Goal: Book appointment/travel/reservation

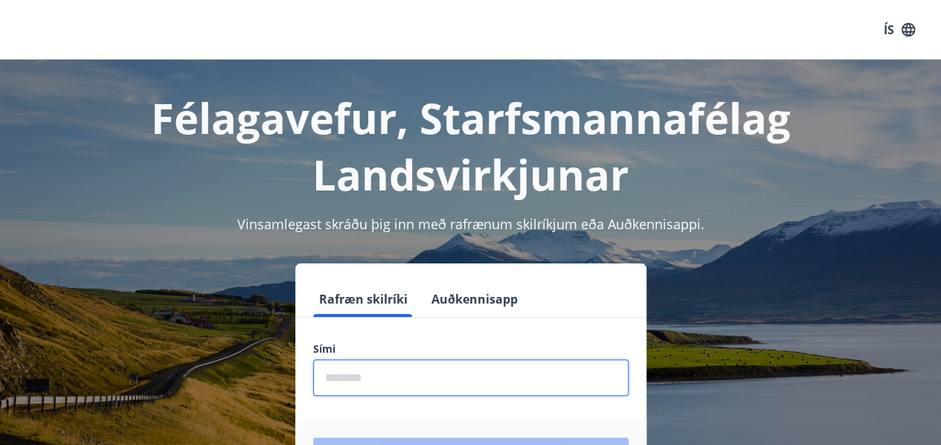
click at [397, 376] on input "phone" at bounding box center [470, 377] width 315 height 36
type input "********"
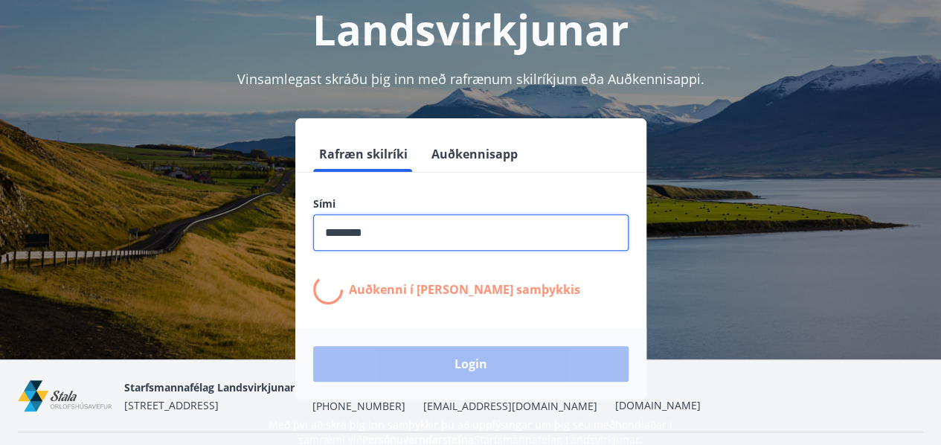
scroll to position [151, 0]
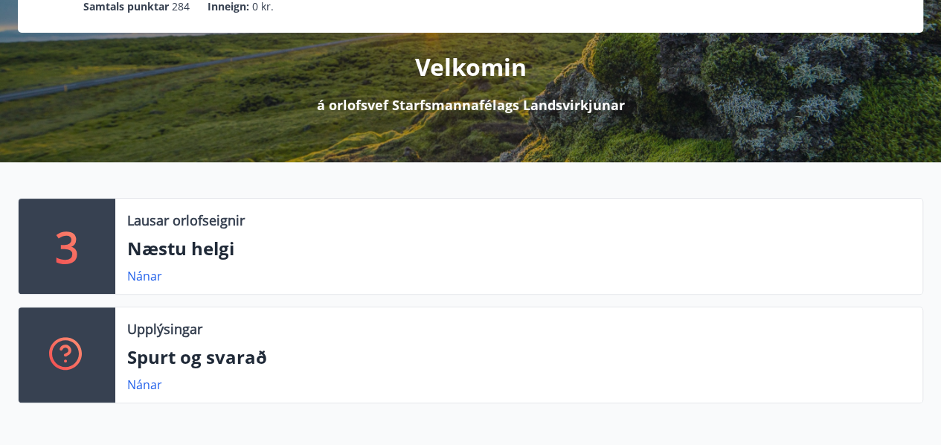
scroll to position [158, 0]
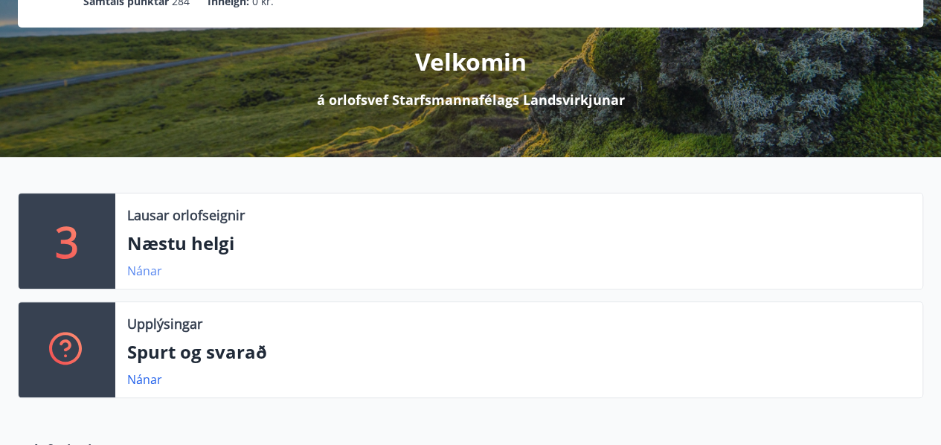
click at [143, 266] on link "Nánar" at bounding box center [144, 271] width 35 height 16
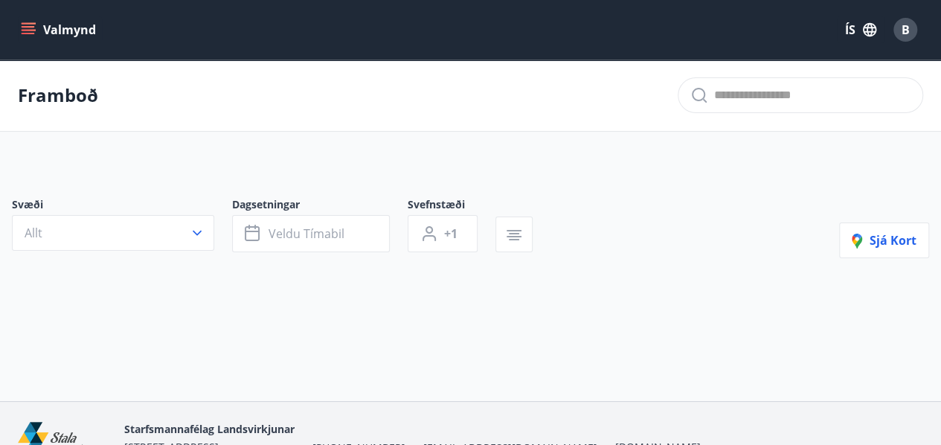
type input "*"
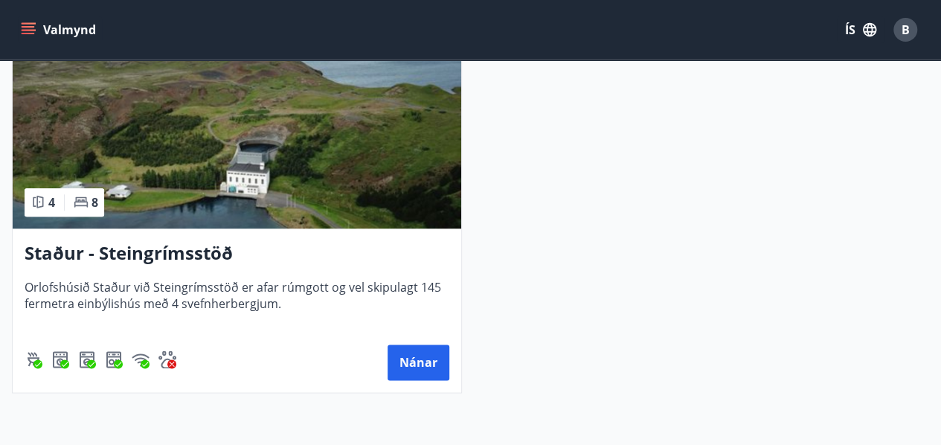
scroll to position [765, 0]
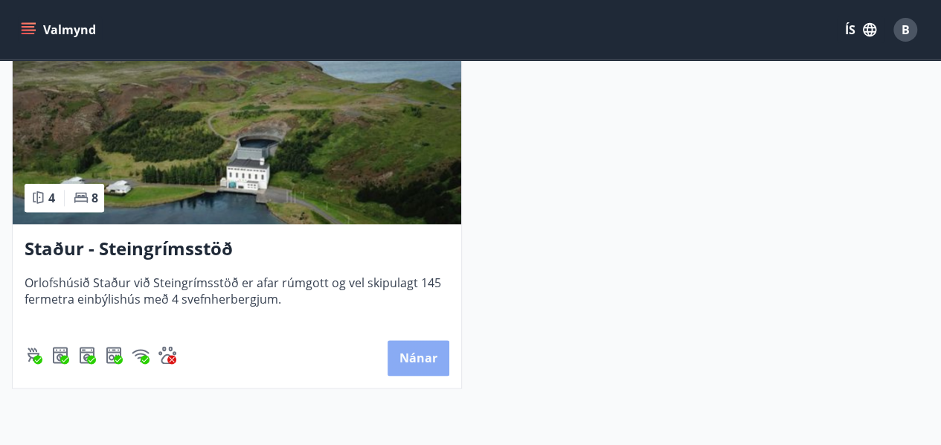
click at [422, 353] on button "Nánar" at bounding box center [419, 358] width 62 height 36
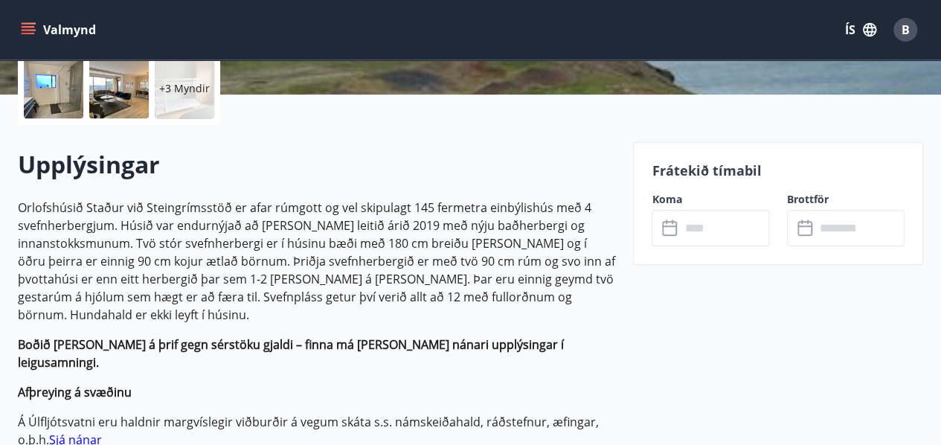
scroll to position [353, 0]
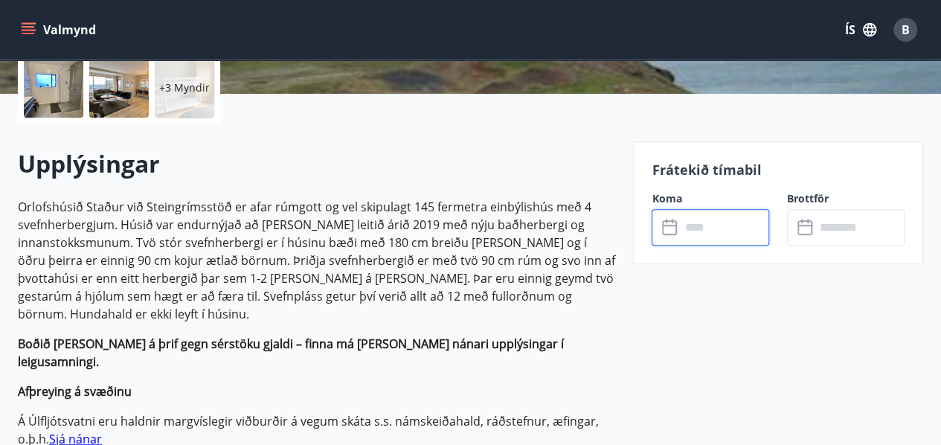
click at [707, 229] on input "text" at bounding box center [724, 227] width 89 height 36
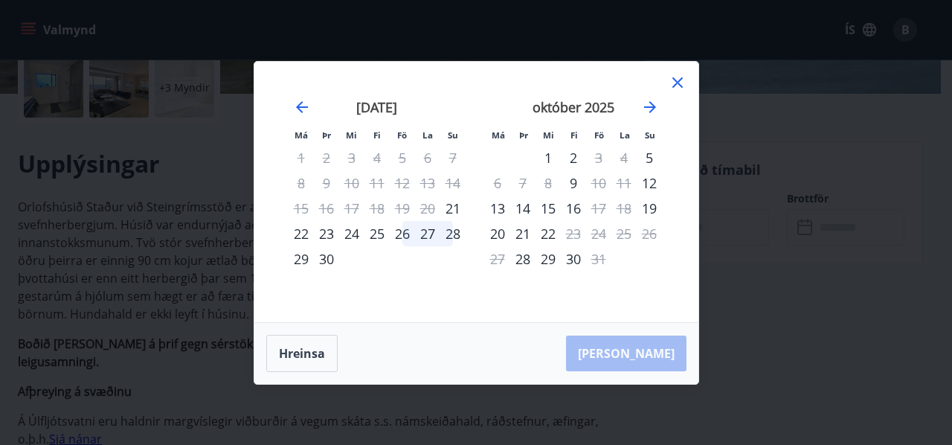
click at [678, 79] on icon at bounding box center [678, 83] width 18 height 18
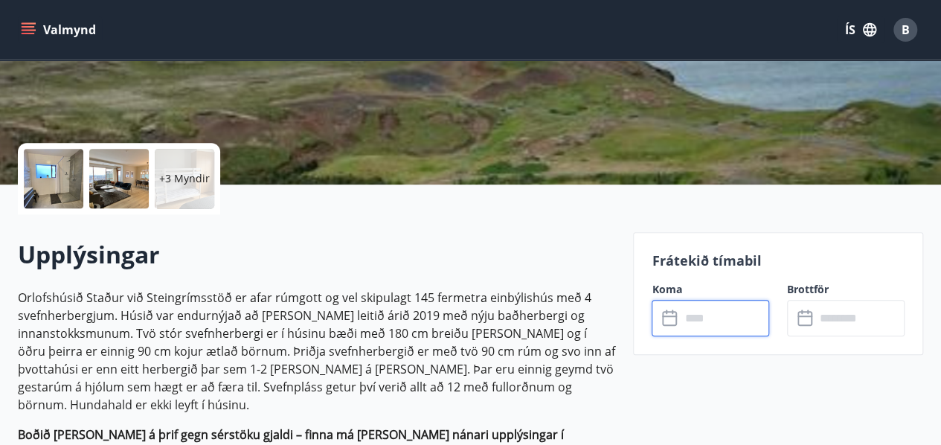
scroll to position [0, 0]
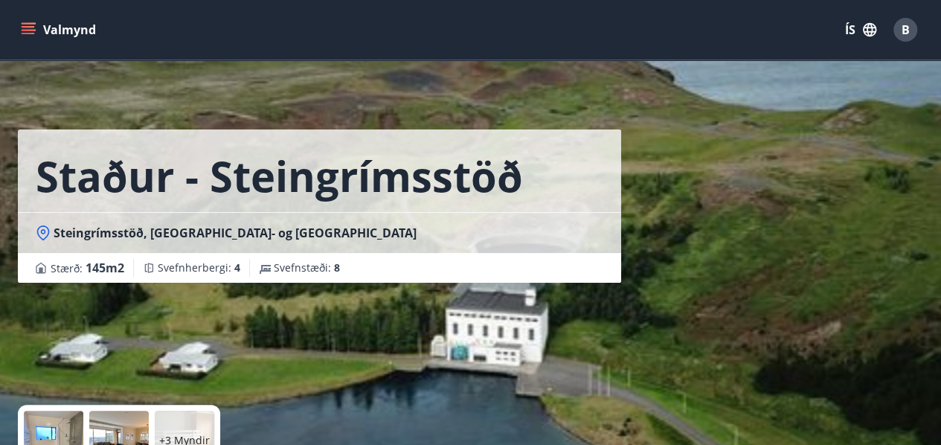
click at [30, 29] on icon "menu" at bounding box center [28, 29] width 15 height 15
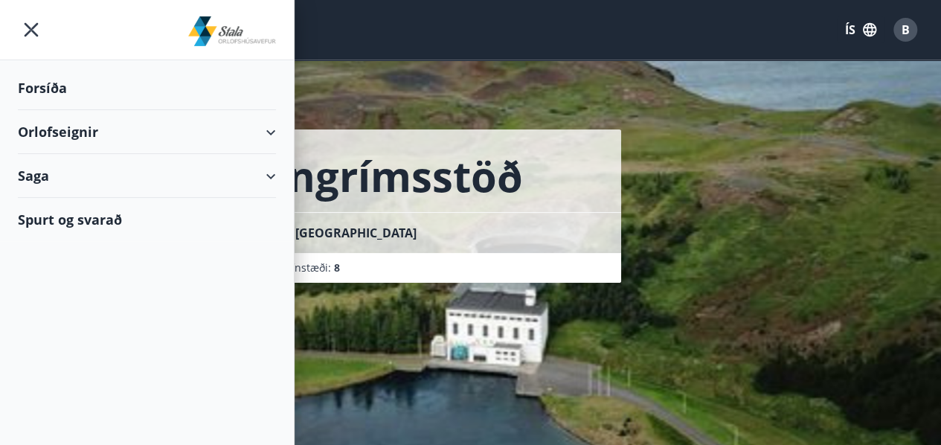
click at [55, 129] on div "Orlofseignir" at bounding box center [147, 132] width 258 height 44
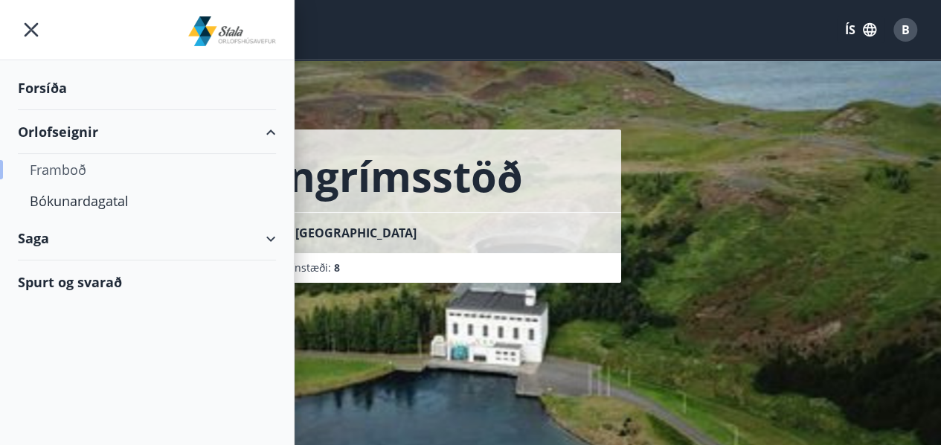
click at [73, 167] on div "Framboð" at bounding box center [147, 169] width 234 height 31
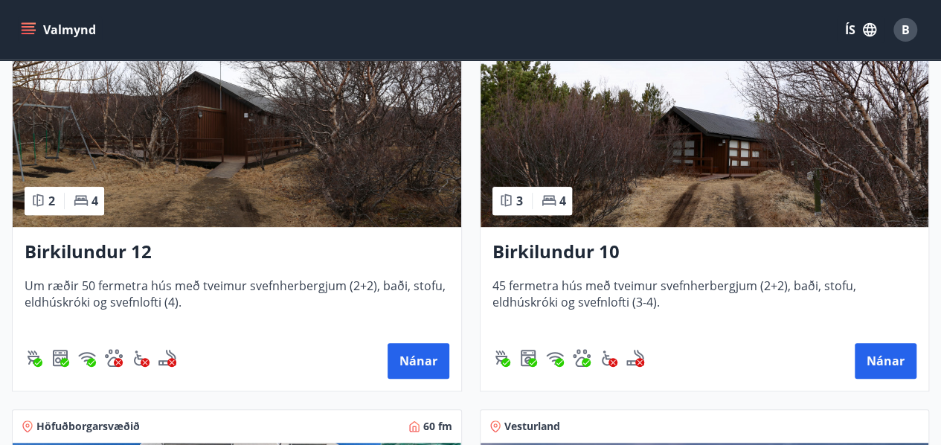
scroll to position [324, 0]
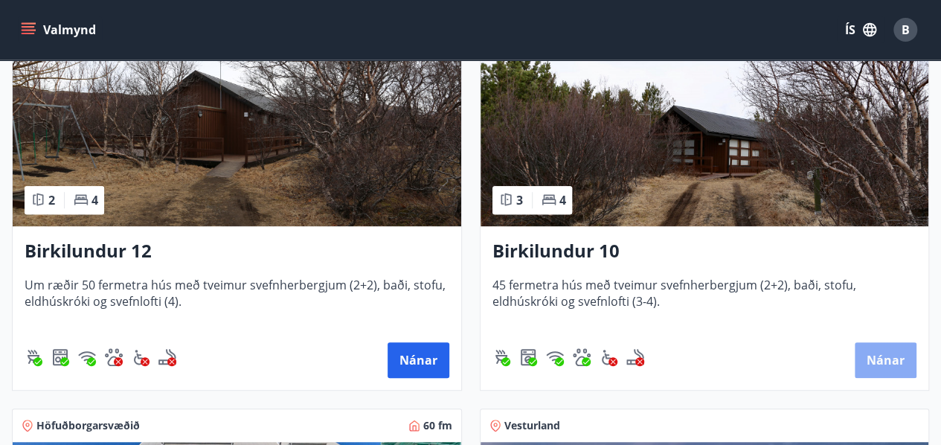
click at [883, 349] on button "Nánar" at bounding box center [886, 360] width 62 height 36
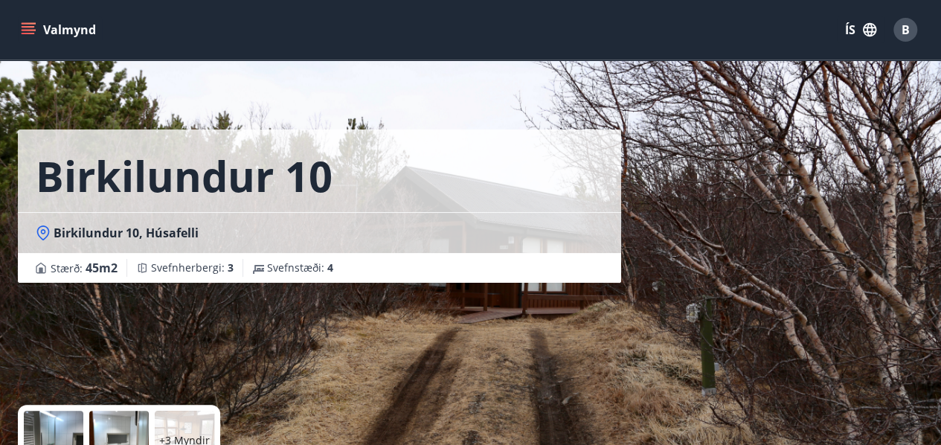
scroll to position [237, 0]
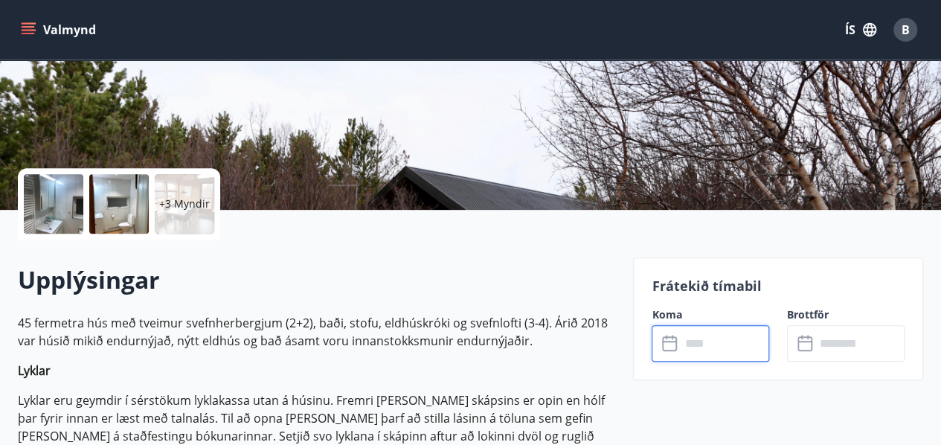
click at [702, 348] on input "text" at bounding box center [724, 343] width 89 height 36
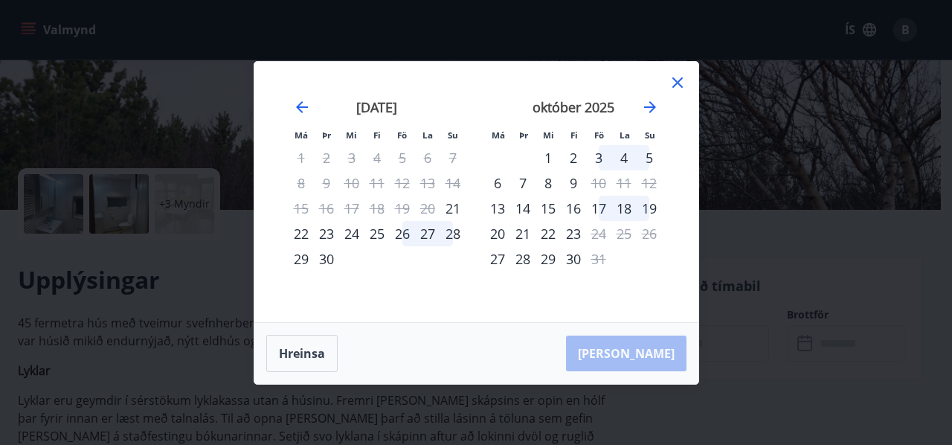
click at [677, 85] on icon at bounding box center [678, 83] width 18 height 18
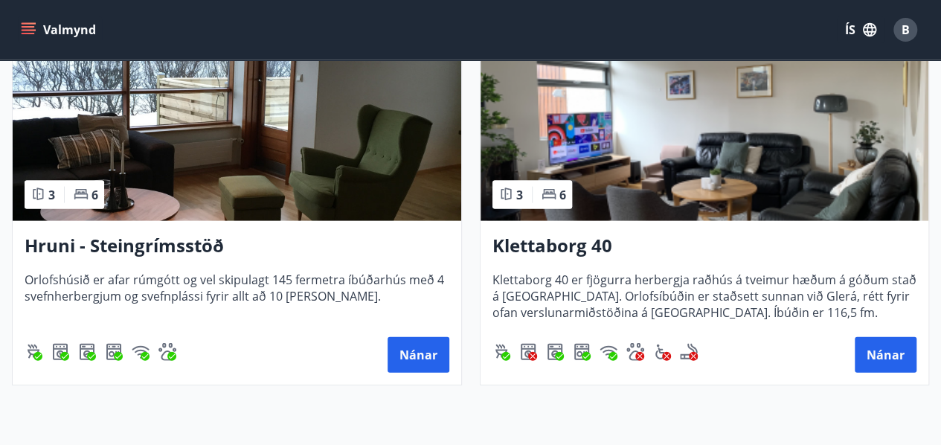
scroll to position [1541, 0]
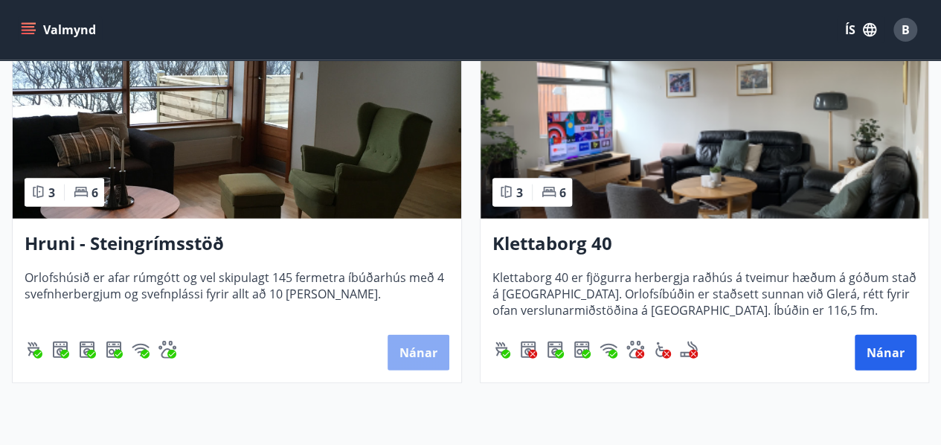
click at [420, 352] on button "Nánar" at bounding box center [419, 353] width 62 height 36
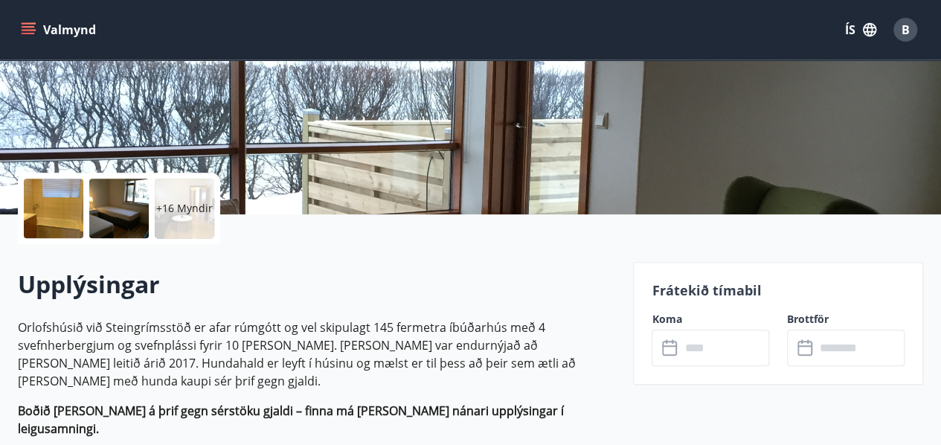
scroll to position [234, 0]
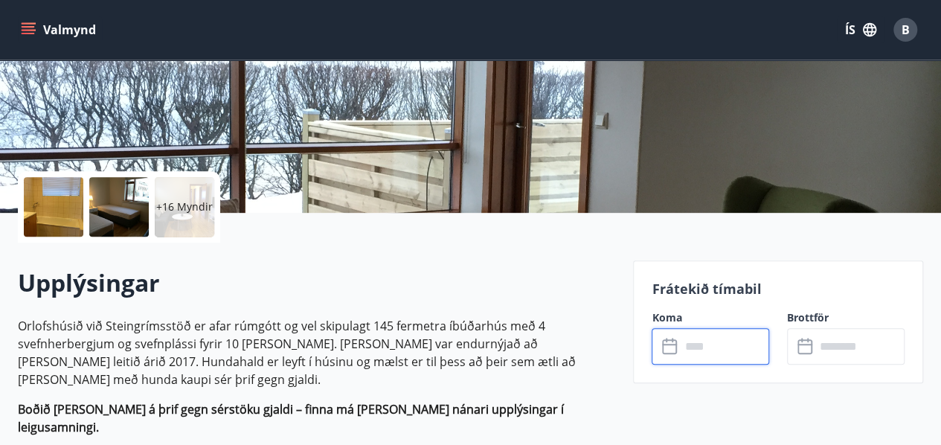
click at [692, 344] on input "text" at bounding box center [724, 346] width 89 height 36
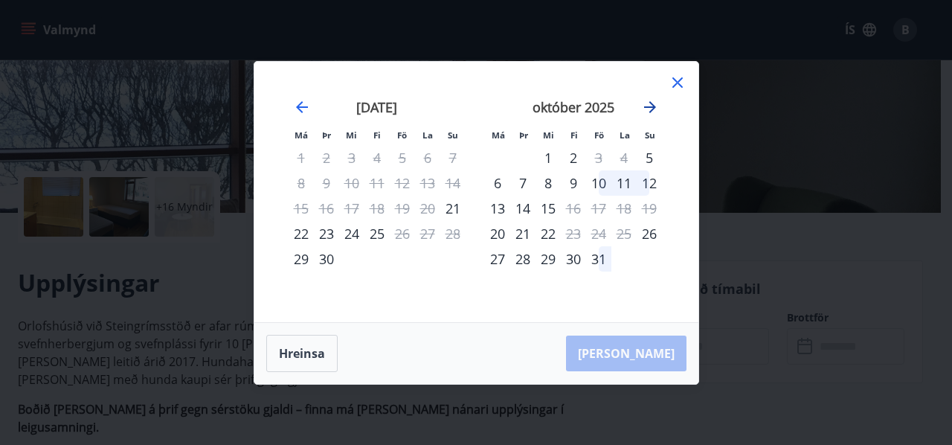
click at [649, 102] on icon "Move forward to switch to the next month." at bounding box center [650, 107] width 12 height 12
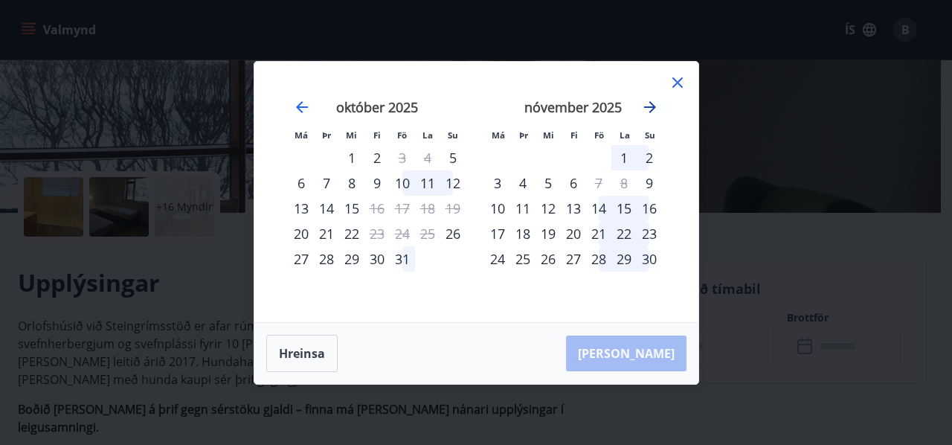
click at [649, 102] on icon "Move forward to switch to the next month." at bounding box center [650, 107] width 12 height 12
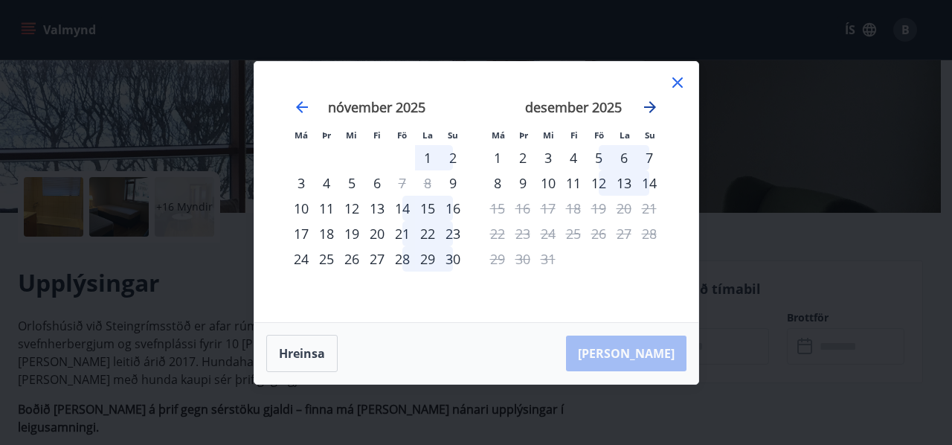
click at [649, 102] on icon "Move forward to switch to the next month." at bounding box center [650, 107] width 12 height 12
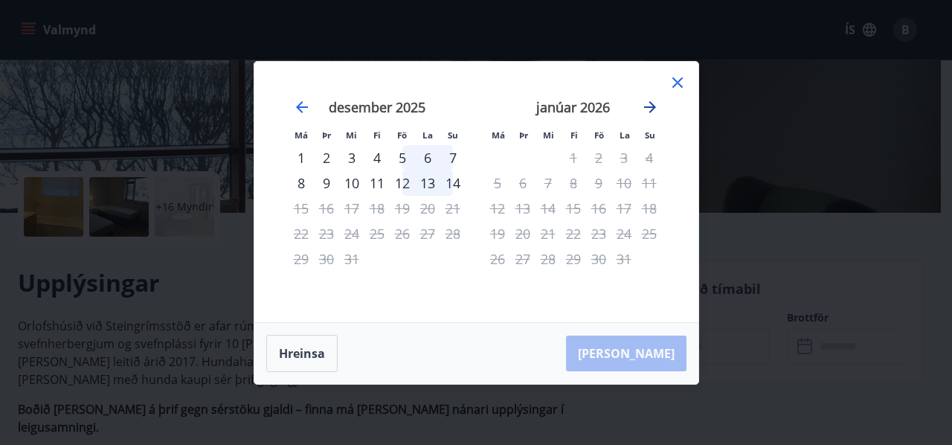
click at [649, 102] on icon "Move forward to switch to the next month." at bounding box center [650, 107] width 12 height 12
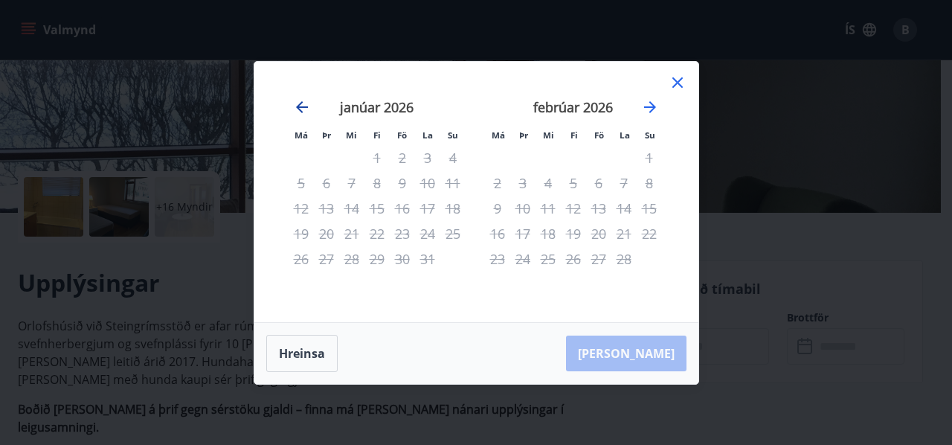
click at [301, 106] on icon "Move backward to switch to the previous month." at bounding box center [302, 107] width 12 height 12
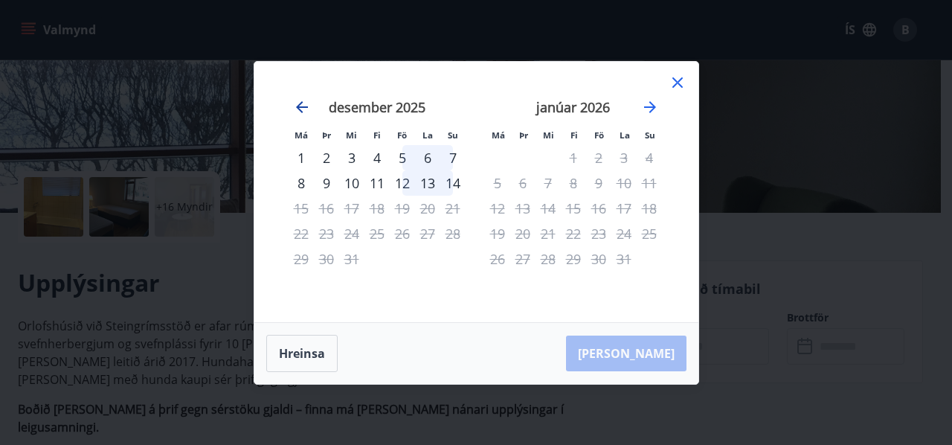
click at [301, 106] on icon "Move backward to switch to the previous month." at bounding box center [302, 107] width 12 height 12
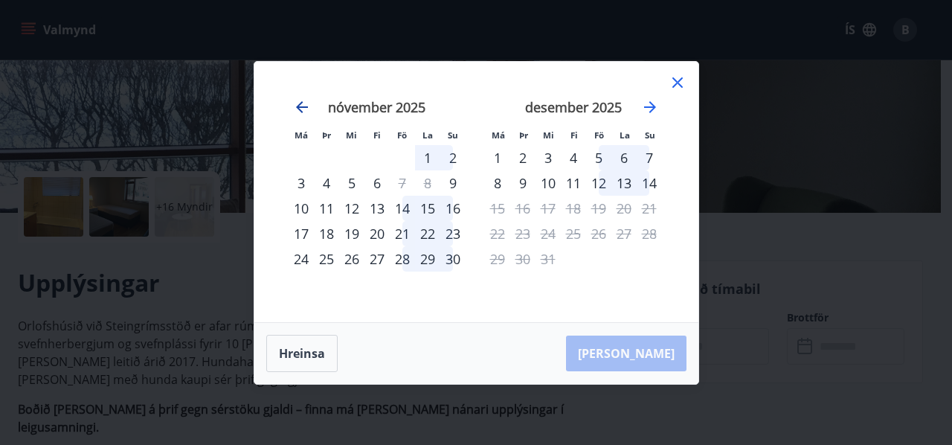
click at [301, 106] on icon "Move backward to switch to the previous month." at bounding box center [302, 107] width 12 height 12
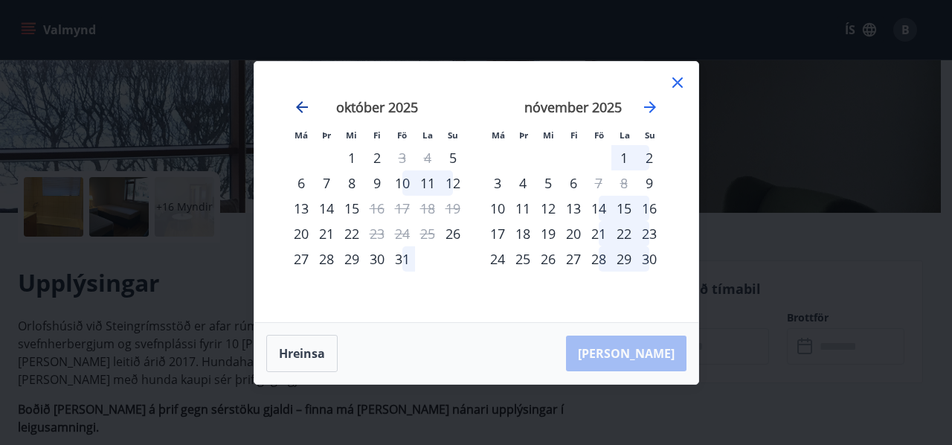
click at [301, 106] on icon "Move backward to switch to the previous month." at bounding box center [302, 107] width 12 height 12
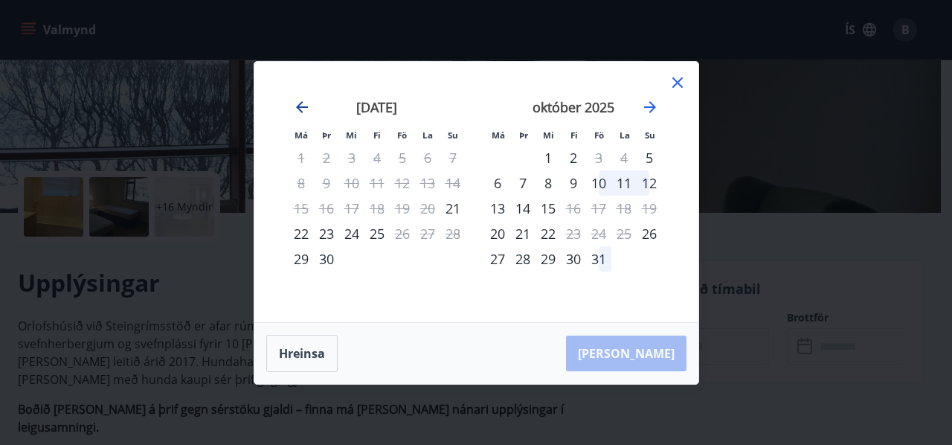
click at [301, 106] on icon "Move backward to switch to the previous month." at bounding box center [302, 107] width 12 height 12
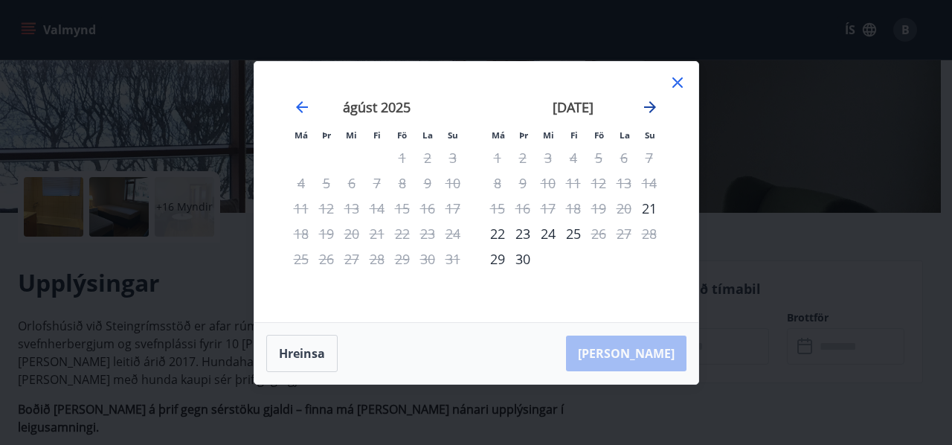
click at [652, 103] on icon "Move forward to switch to the next month." at bounding box center [650, 107] width 12 height 12
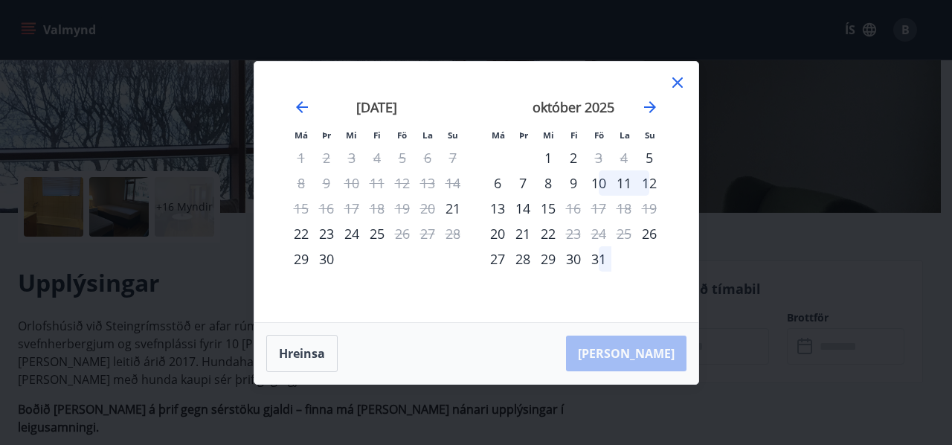
click at [680, 85] on icon at bounding box center [677, 82] width 10 height 10
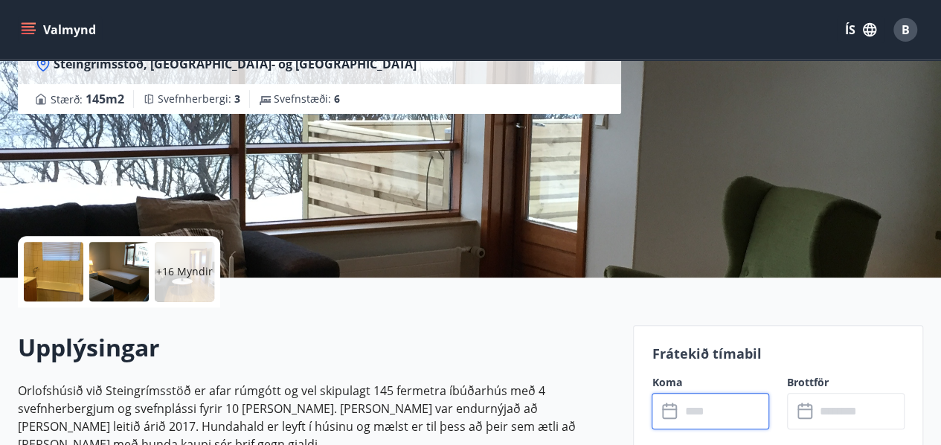
scroll to position [0, 0]
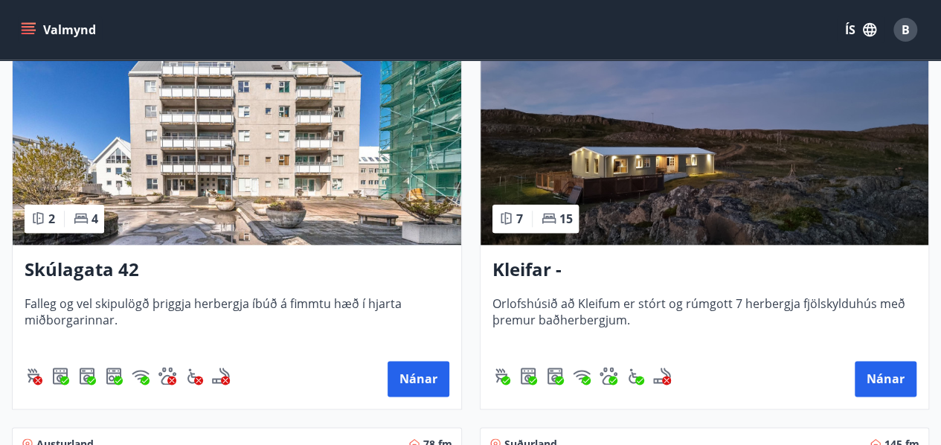
scroll to position [710, 0]
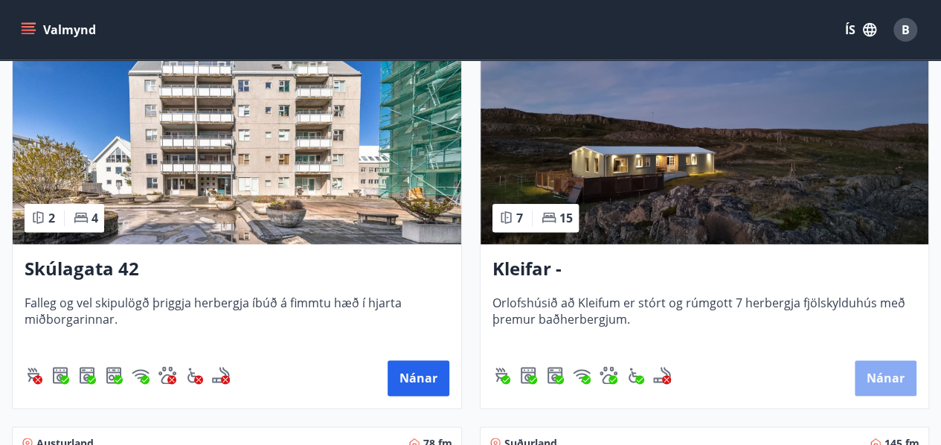
click at [884, 376] on button "Nánar" at bounding box center [886, 378] width 62 height 36
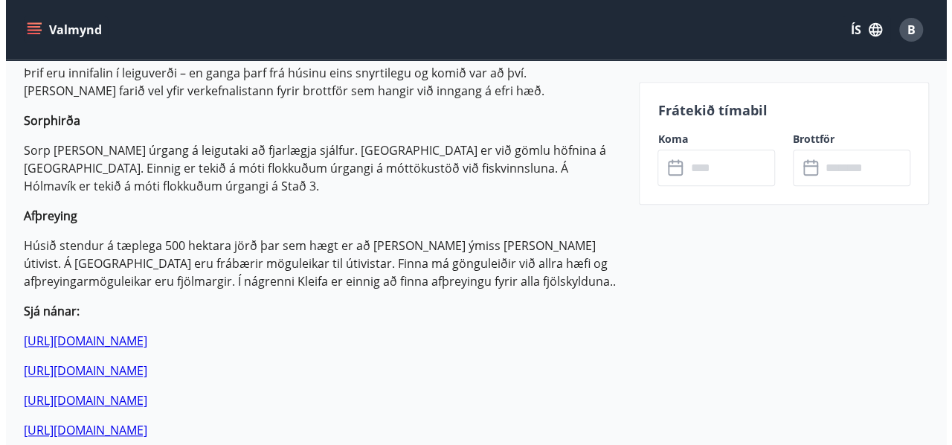
scroll to position [736, 0]
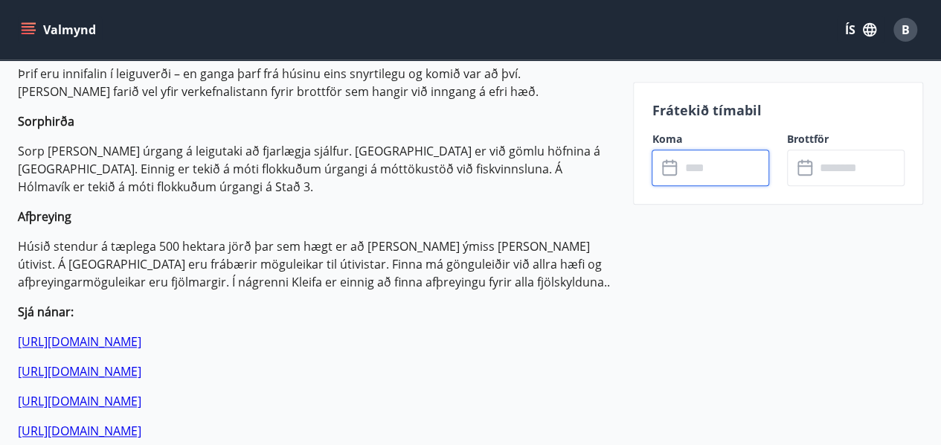
click at [704, 169] on input "text" at bounding box center [724, 168] width 89 height 36
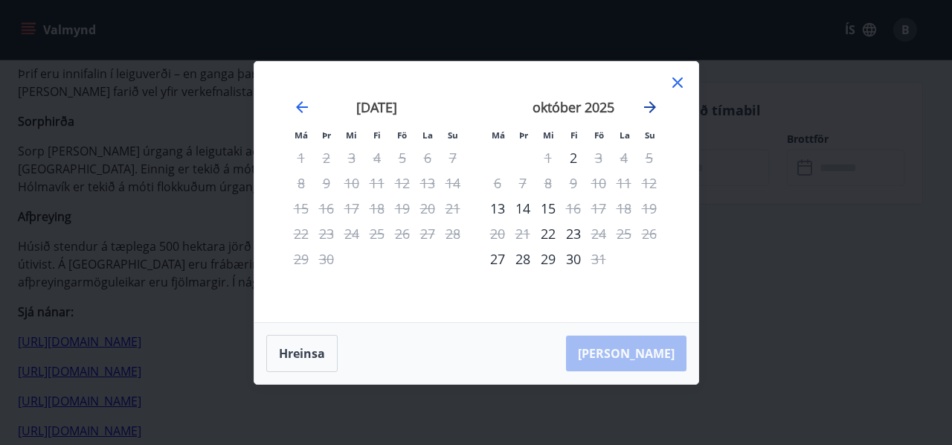
click at [647, 105] on icon "Move forward to switch to the next month." at bounding box center [650, 107] width 18 height 18
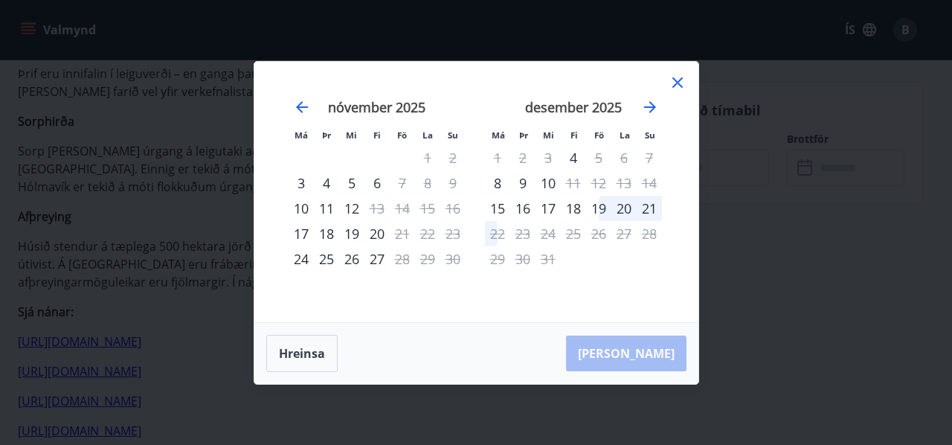
click at [674, 81] on icon at bounding box center [678, 83] width 18 height 18
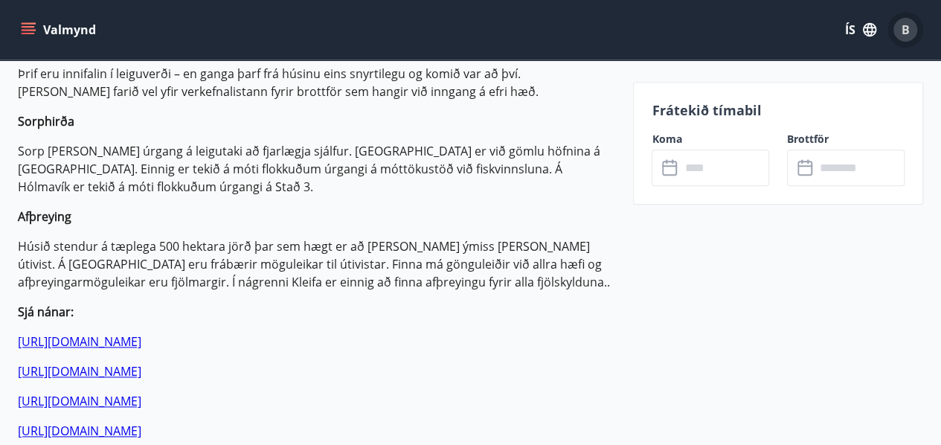
click at [903, 27] on span "B" at bounding box center [905, 30] width 8 height 16
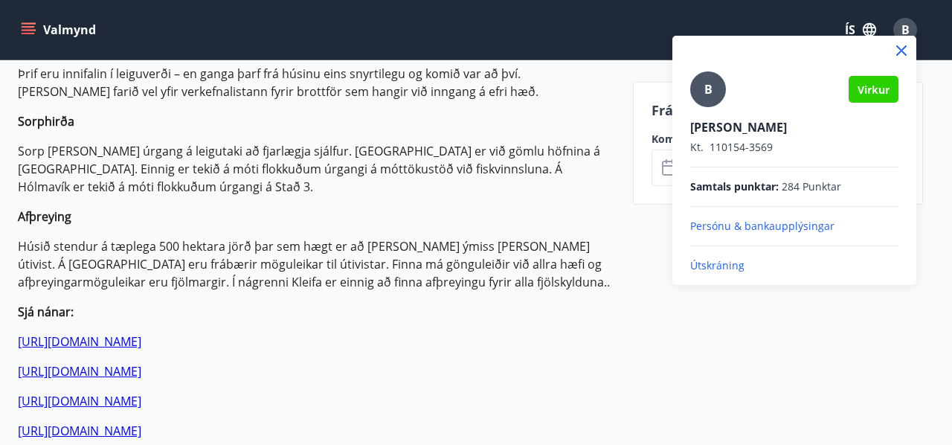
click at [707, 269] on p "Útskráning" at bounding box center [794, 265] width 208 height 15
